Goal: Task Accomplishment & Management: Manage account settings

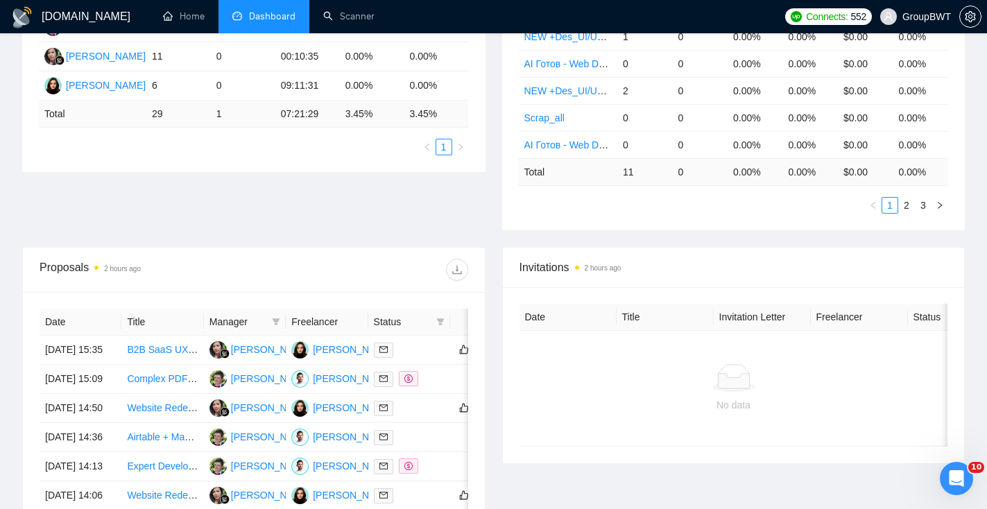
scroll to position [395, 0]
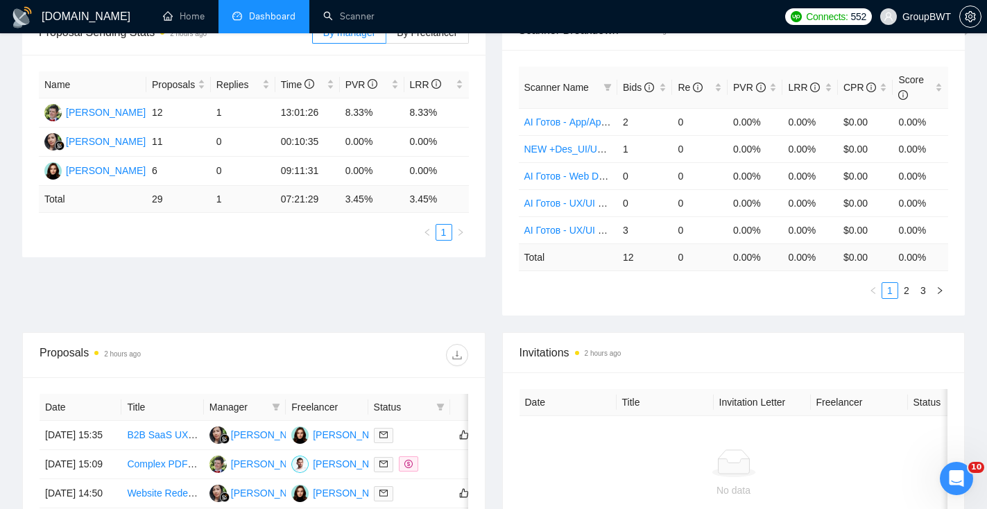
scroll to position [232, 0]
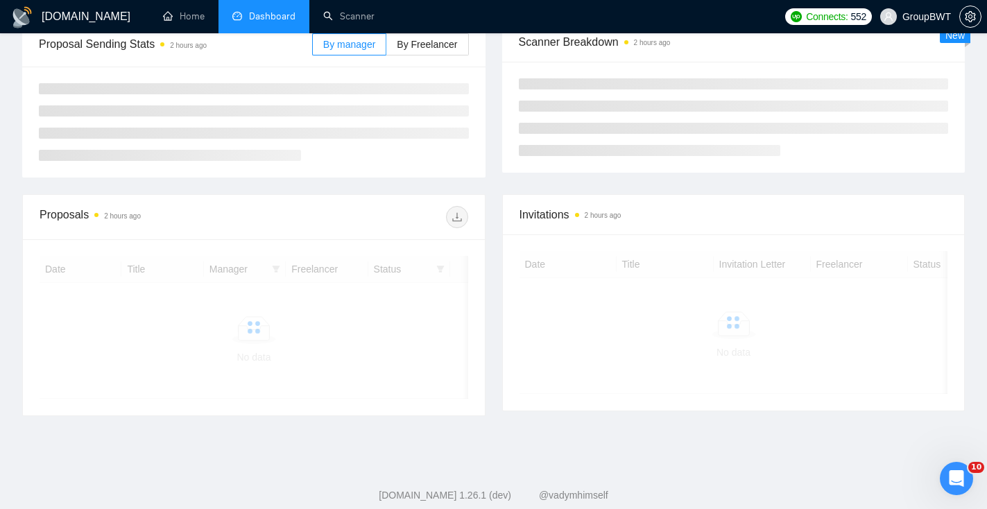
scroll to position [190, 0]
